Goal: Task Accomplishment & Management: Use online tool/utility

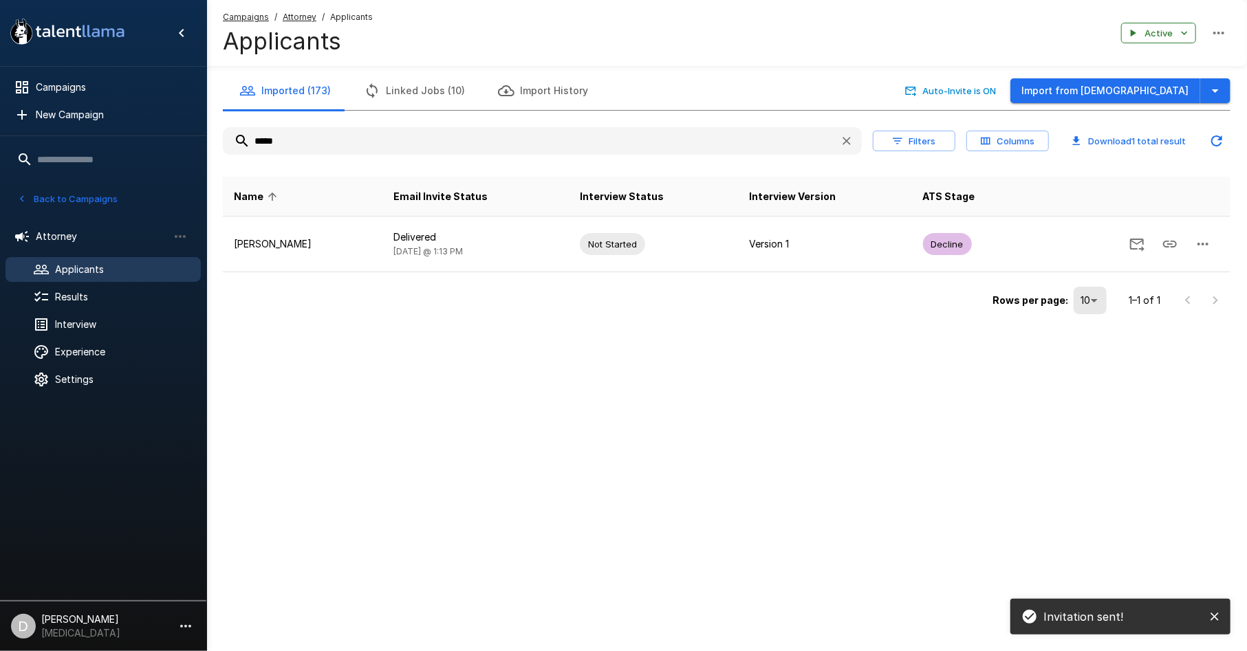
drag, startPoint x: 0, startPoint y: 0, endPoint x: 220, endPoint y: 146, distance: 264.0
click at [220, 146] on div "Imported (173) Linked Jobs (10) Import History Auto-Invite is ON Import from Jo…" at bounding box center [726, 195] width 1041 height 247
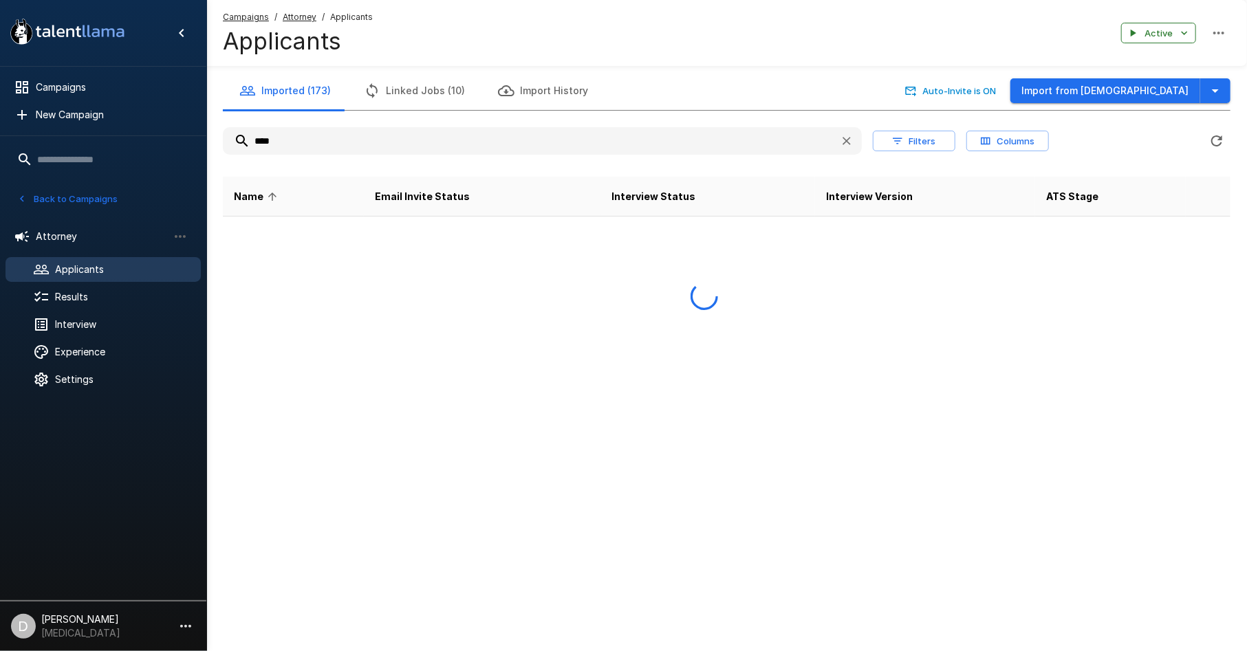
type input "****"
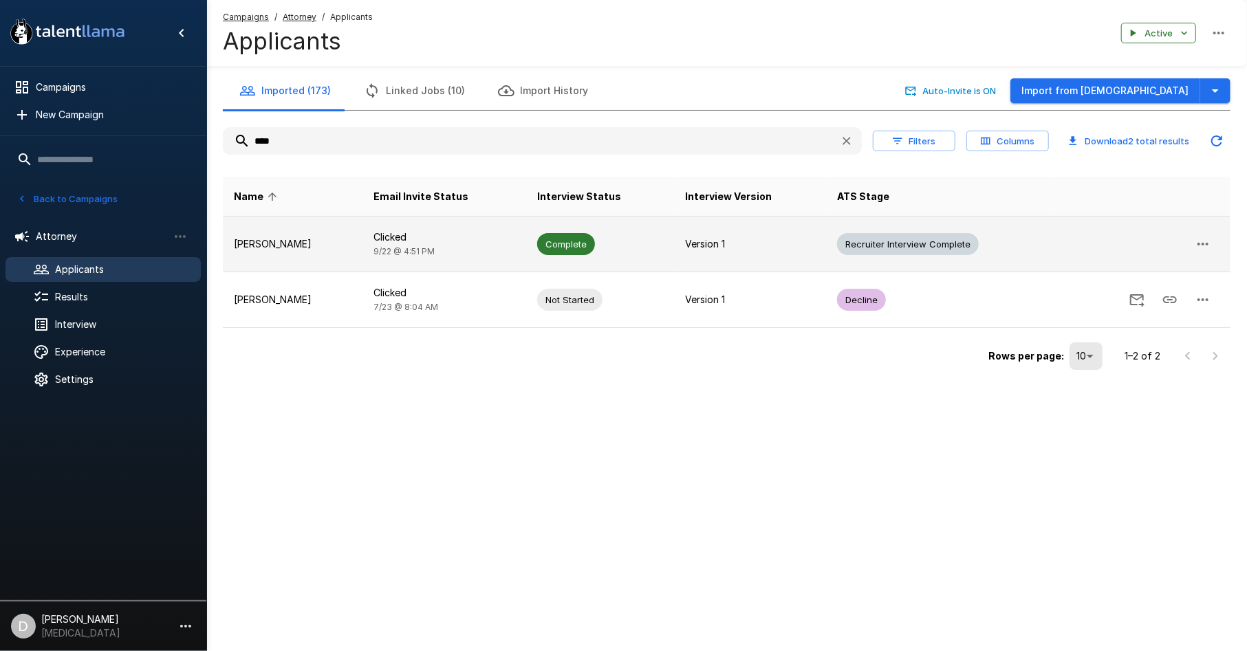
click at [322, 251] on td "[PERSON_NAME]" at bounding box center [293, 245] width 140 height 56
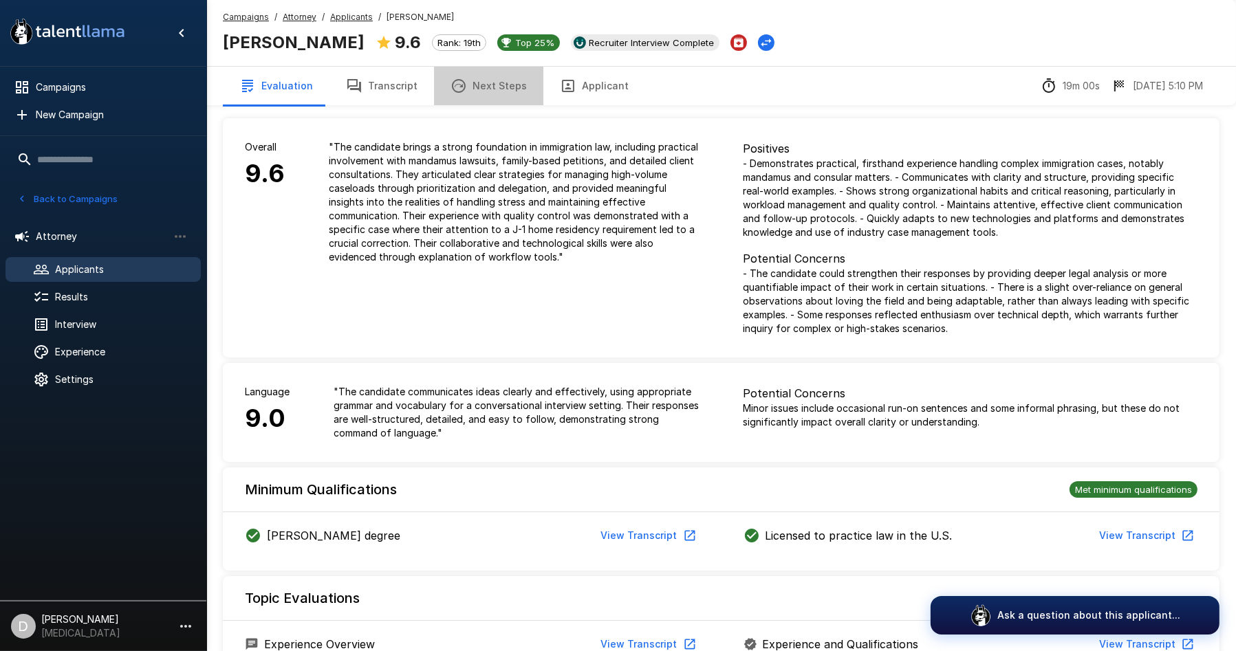
click at [519, 85] on button "Next Steps" at bounding box center [488, 86] width 109 height 39
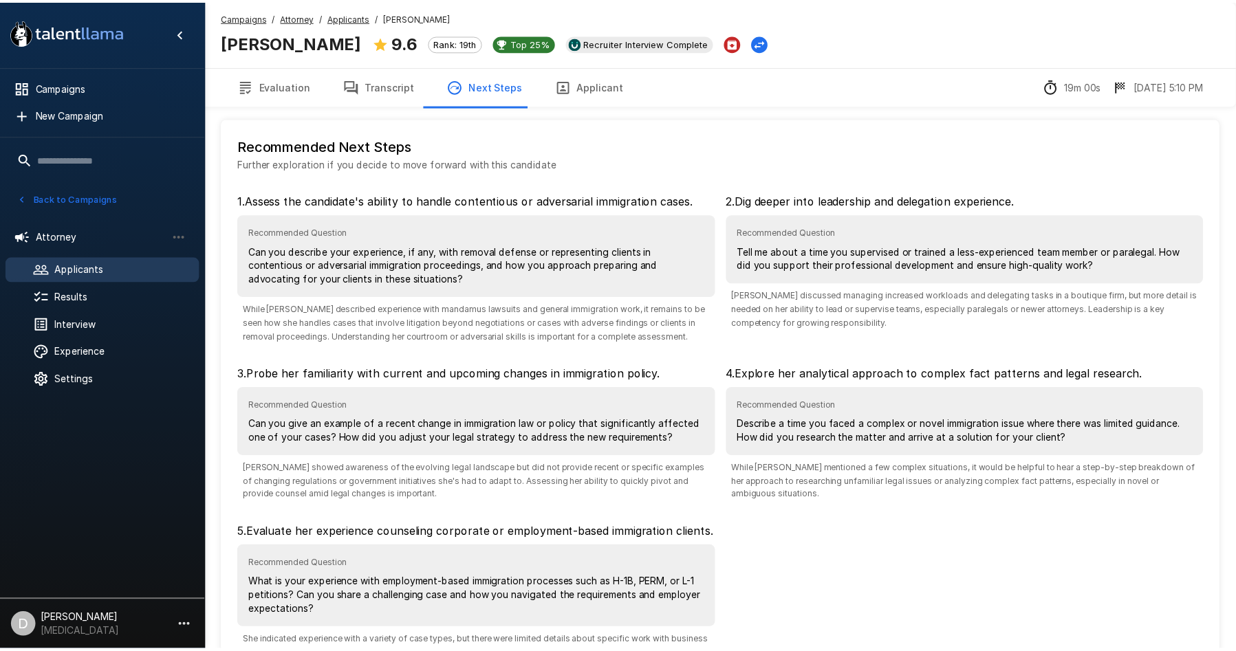
scroll to position [93, 0]
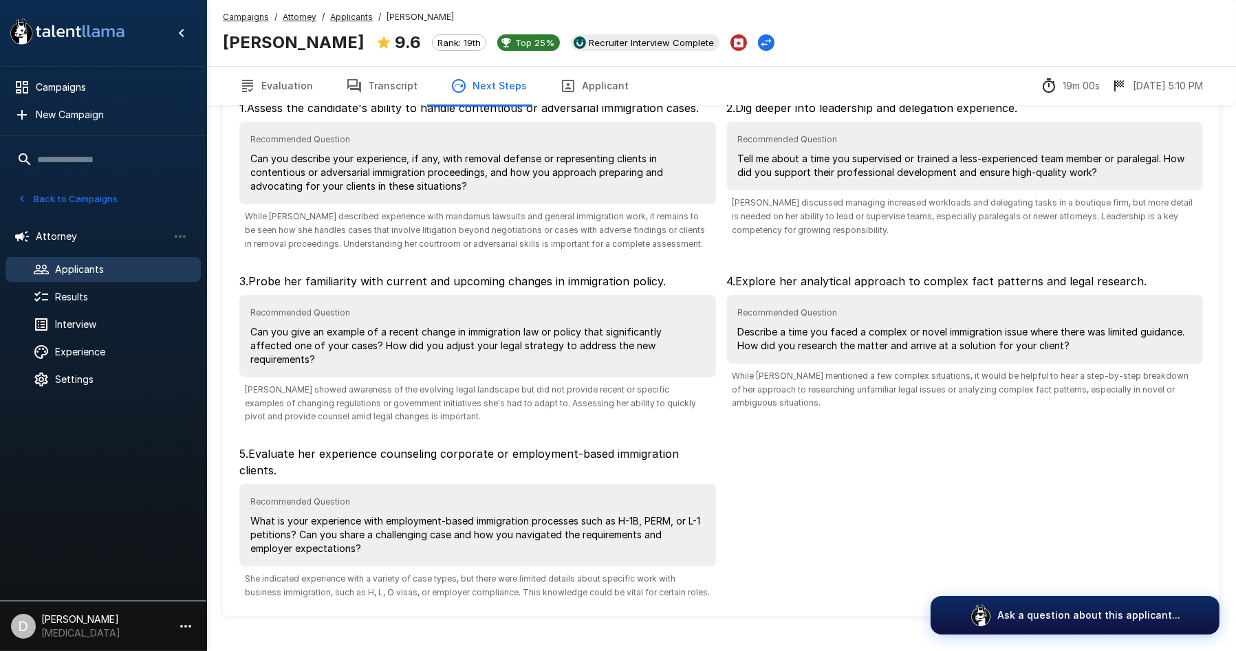
click at [378, 83] on button "Transcript" at bounding box center [381, 86] width 105 height 39
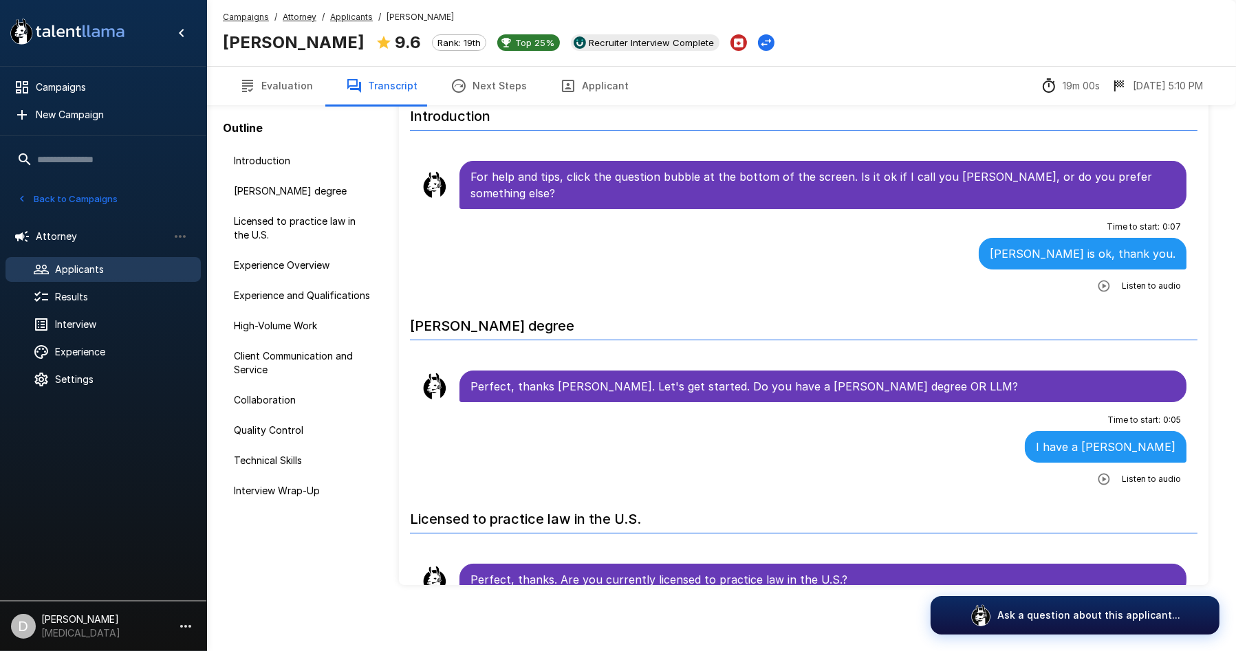
scroll to position [64, 0]
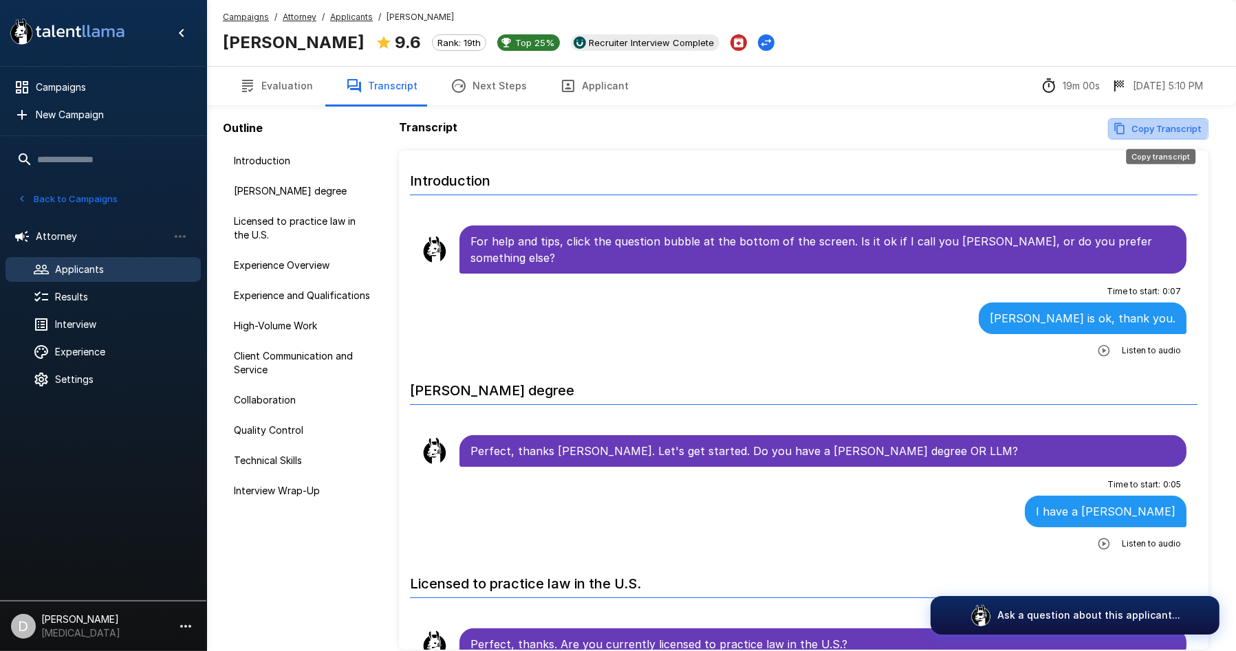
click at [1129, 126] on button "Copy Transcript" at bounding box center [1158, 128] width 100 height 21
